Goal: Transaction & Acquisition: Download file/media

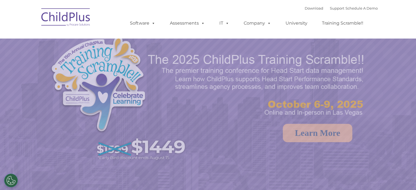
select select "MEDIUM"
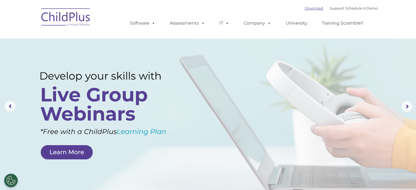
click at [310, 7] on link "Download" at bounding box center [314, 8] width 19 height 4
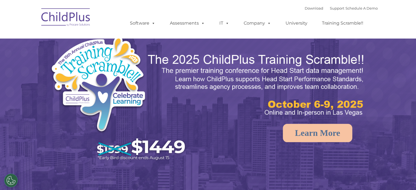
select select "MEDIUM"
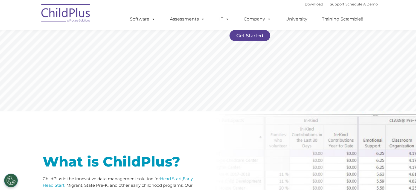
scroll to position [128, 0]
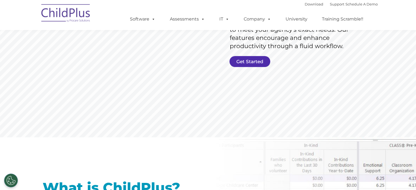
click at [259, 59] on link "Get Started" at bounding box center [250, 61] width 41 height 11
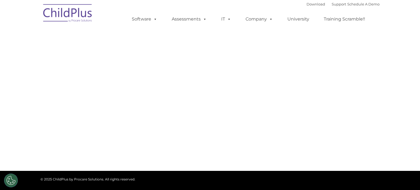
type input ""
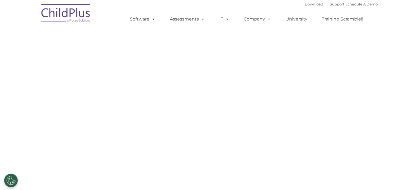
select select "MEDIUM"
